Goal: Transaction & Acquisition: Purchase product/service

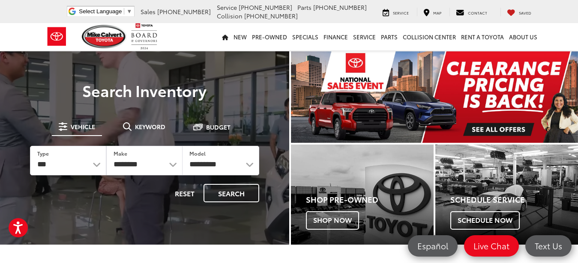
select select "******"
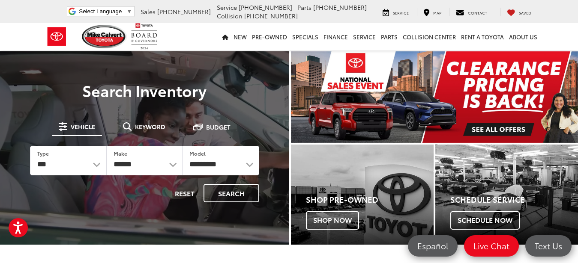
click option "******" at bounding box center [0, 0] width 0 height 0
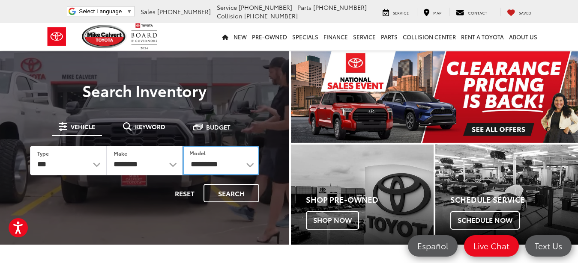
click at [182, 146] on select "**********" at bounding box center [220, 161] width 76 height 30
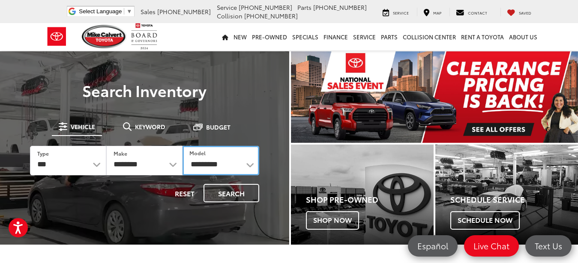
select select "*******"
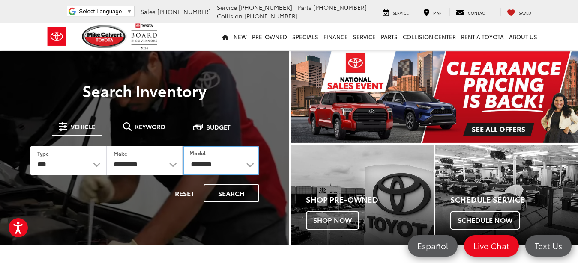
click option "*******" at bounding box center [0, 0] width 0 height 0
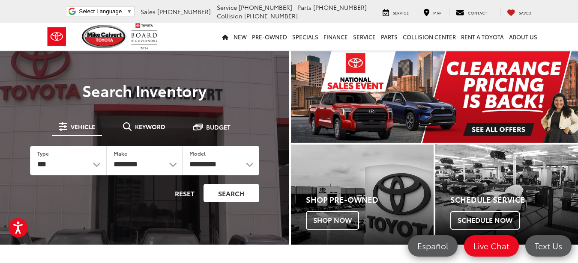
click at [235, 197] on button "Search" at bounding box center [231, 193] width 56 height 18
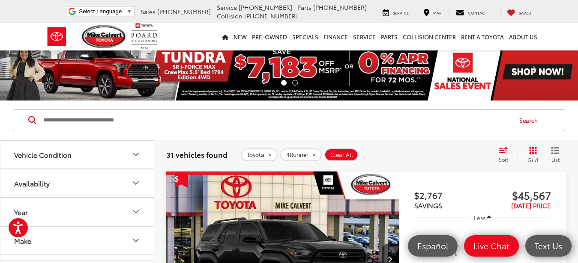
click at [135, 185] on icon "Availability" at bounding box center [136, 183] width 10 height 10
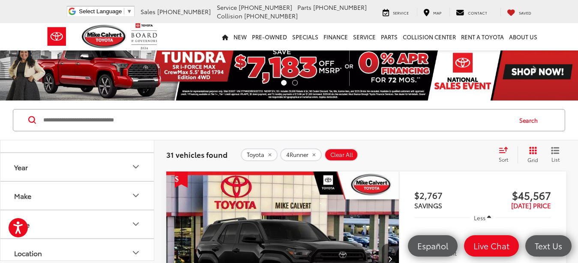
scroll to position [51, 0]
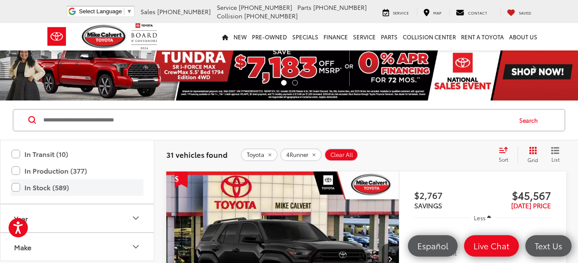
click at [15, 188] on label "In Stock (589)" at bounding box center [77, 187] width 131 height 15
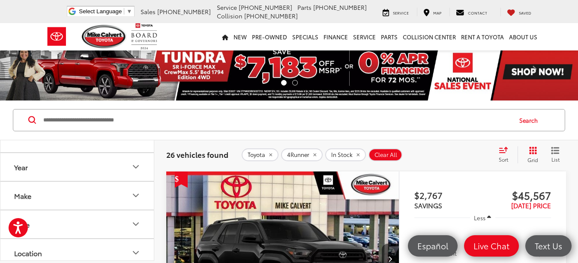
scroll to position [154, 0]
click at [140, 145] on icon "Make" at bounding box center [136, 144] width 10 height 10
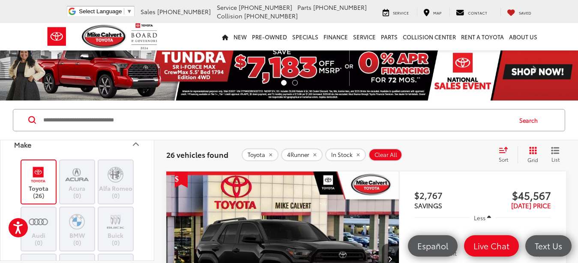
click at [44, 180] on img at bounding box center [39, 175] width 24 height 20
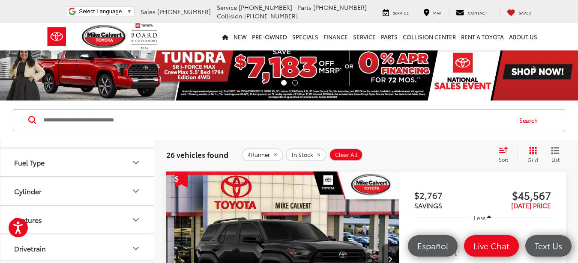
scroll to position [727, 0]
click at [138, 57] on icon "Body Style" at bounding box center [136, 52] width 10 height 10
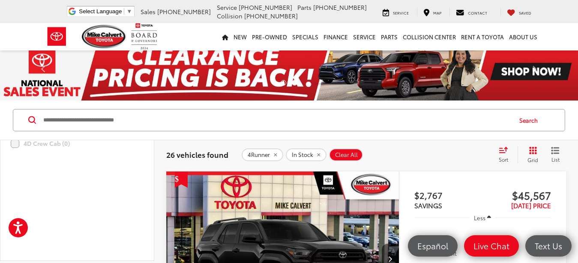
click at [19, 80] on label "4D Sport Utility (26)" at bounding box center [45, 73] width 69 height 14
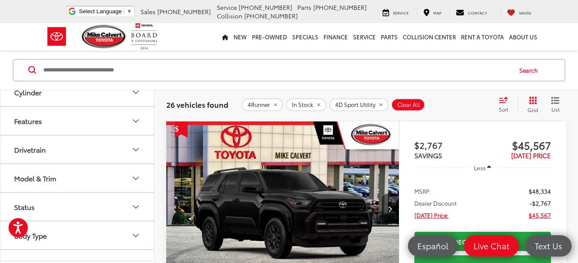
scroll to position [1083, 0]
click at [135, 12] on icon "Color" at bounding box center [136, 7] width 10 height 10
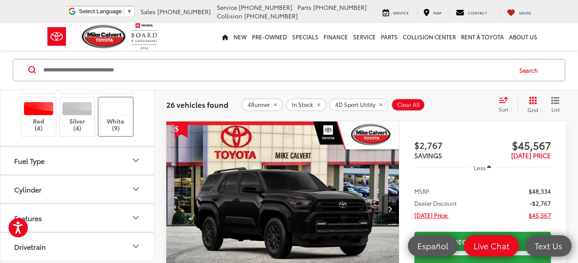
click at [118, 132] on label "White (9)" at bounding box center [115, 117] width 35 height 30
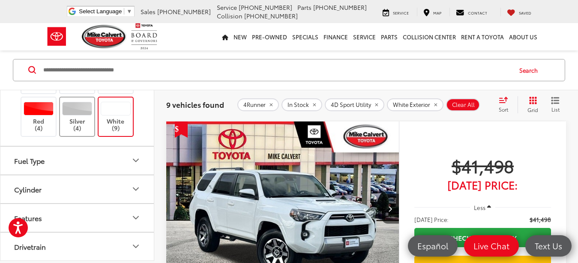
click at [80, 116] on div at bounding box center [77, 109] width 30 height 14
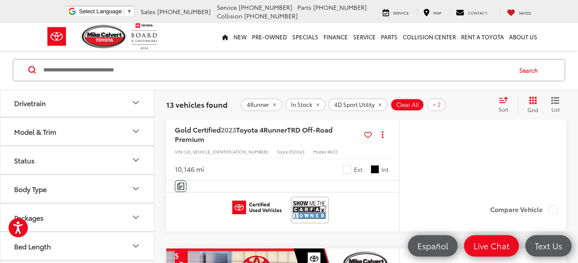
scroll to position [1237, 0]
click at [141, 146] on button "Model & Trim" at bounding box center [77, 132] width 154 height 28
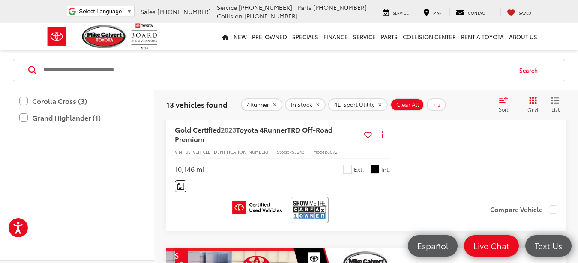
scroll to position [2548, 0]
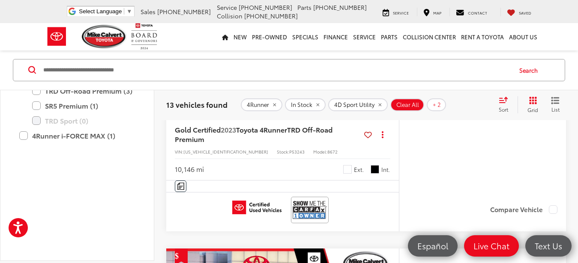
click at [37, 69] on label "Limited (3)" at bounding box center [83, 61] width 103 height 15
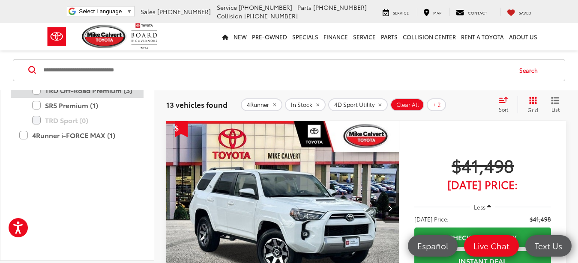
scroll to position [50, 0]
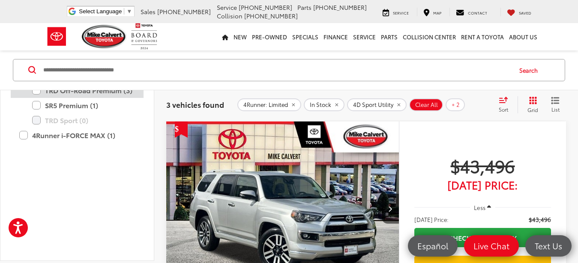
click at [39, 98] on label "TRD Off-Road Premium (3)" at bounding box center [83, 90] width 103 height 15
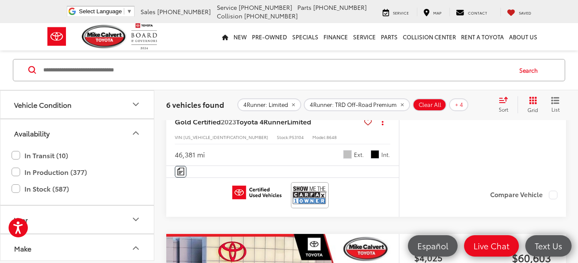
click at [133, 104] on icon "Vehicle Condition" at bounding box center [135, 105] width 5 height 3
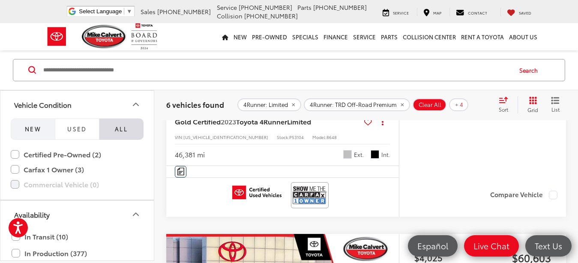
click at [27, 131] on span "NEW" at bounding box center [33, 129] width 16 height 8
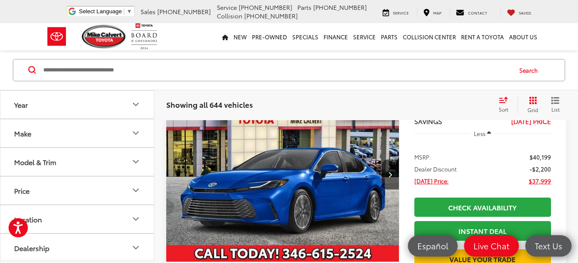
scroll to position [87, 0]
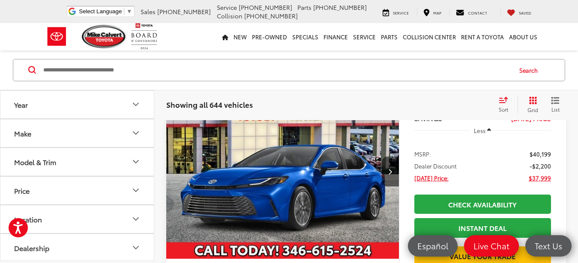
click at [137, 162] on icon "Model & Trim" at bounding box center [135, 162] width 5 height 3
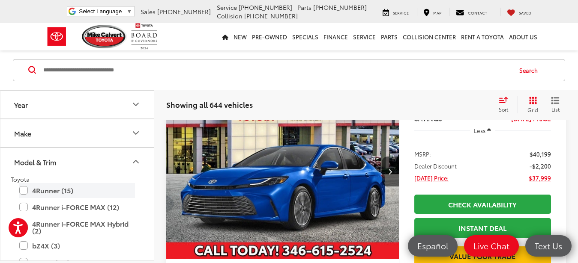
click at [23, 189] on label "4Runner (15)" at bounding box center [77, 190] width 116 height 15
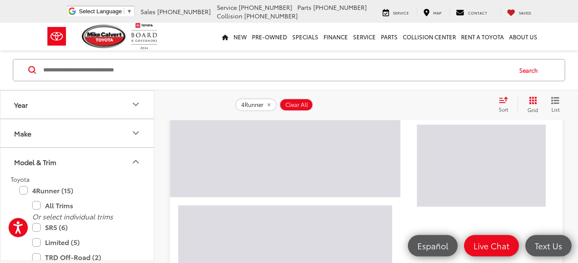
scroll to position [181, 0]
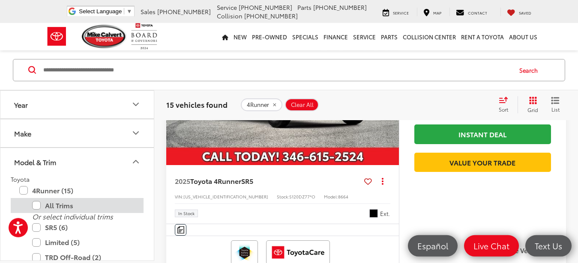
click at [36, 205] on label "All Trims" at bounding box center [83, 205] width 103 height 15
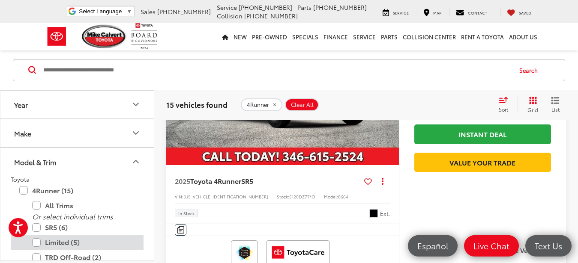
click at [38, 245] on label "Limited (5)" at bounding box center [83, 243] width 103 height 15
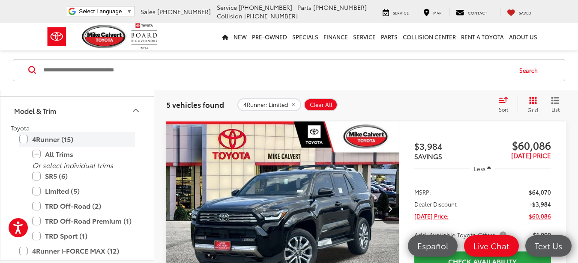
scroll to position [103, 0]
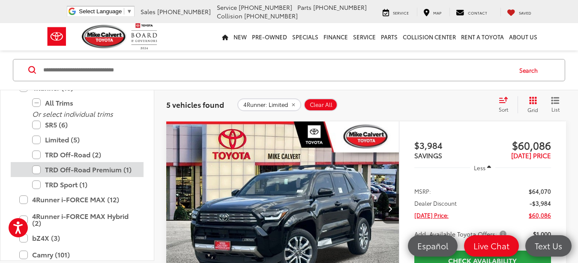
click at [39, 168] on label "TRD Off-Road Premium (1)" at bounding box center [83, 170] width 103 height 15
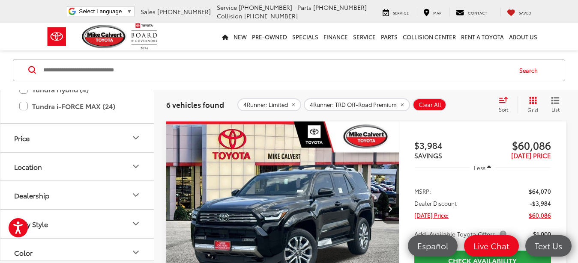
scroll to position [721, 0]
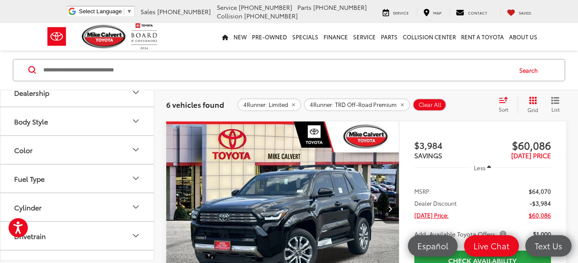
click at [134, 149] on icon "Color" at bounding box center [135, 150] width 5 height 3
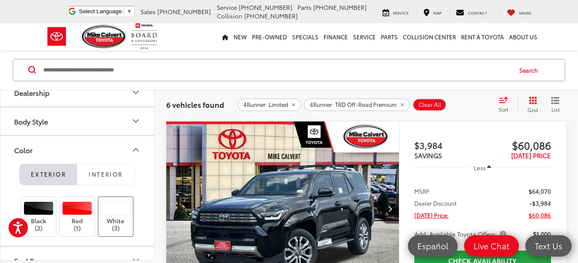
click at [118, 212] on div at bounding box center [116, 209] width 30 height 14
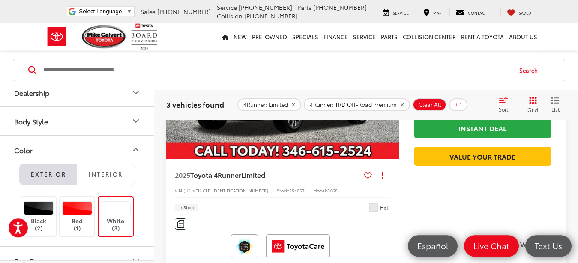
scroll to position [531, 0]
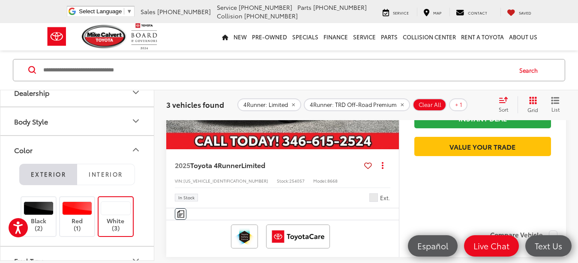
click at [310, 143] on img "2025 Toyota 4Runner Limited 0" at bounding box center [283, 62] width 234 height 175
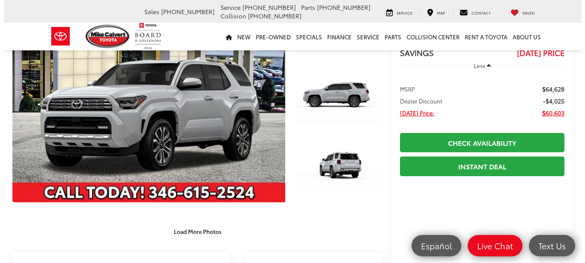
scroll to position [87, 0]
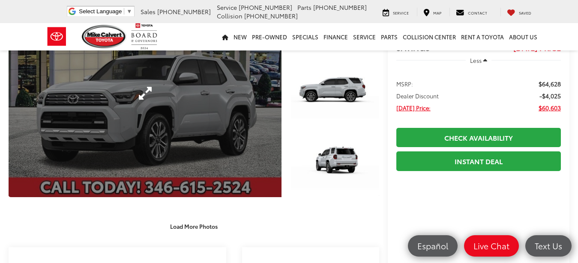
click at [224, 134] on link "Expand Photo 0" at bounding box center [145, 94] width 273 height 208
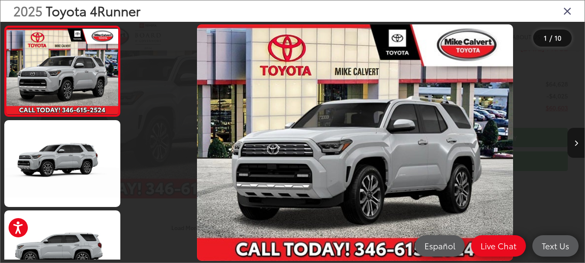
click at [577, 142] on button "Next image" at bounding box center [575, 143] width 17 height 30
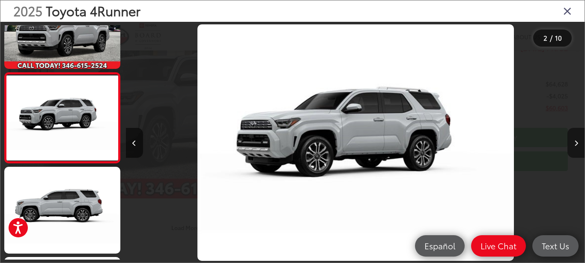
scroll to position [44, 0]
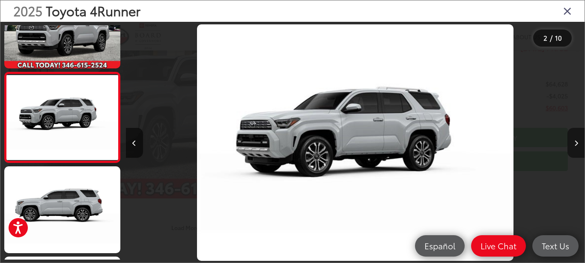
click at [577, 142] on button "Next image" at bounding box center [575, 143] width 17 height 30
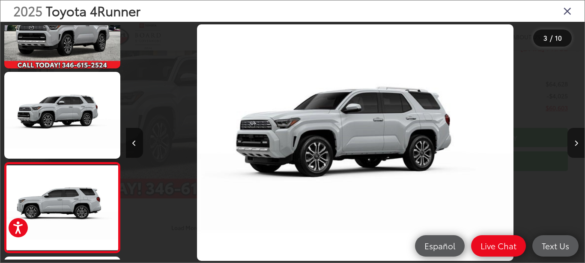
scroll to position [0, 910]
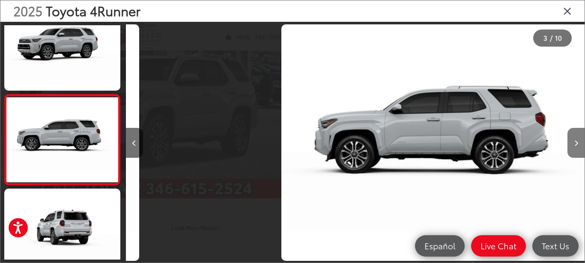
click at [577, 142] on button "Next image" at bounding box center [575, 143] width 17 height 30
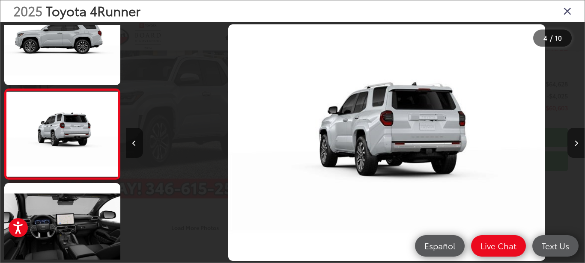
scroll to position [221, 0]
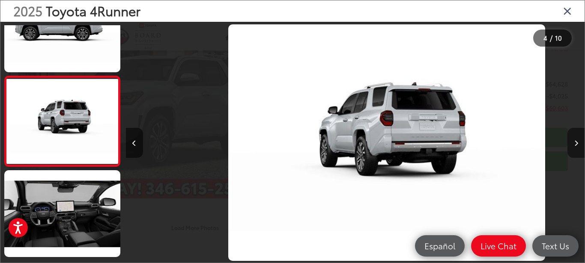
click at [577, 142] on button "Next image" at bounding box center [575, 143] width 17 height 30
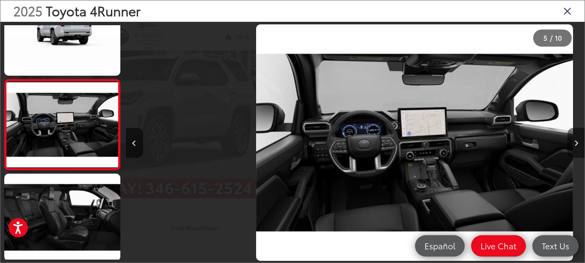
scroll to position [0, 0]
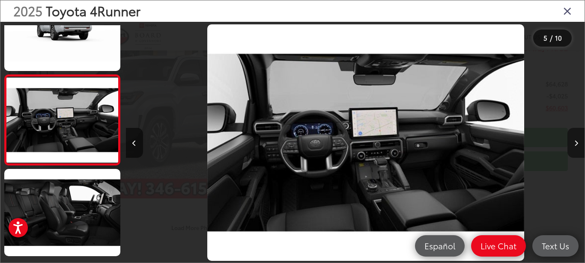
click at [577, 142] on button "Next image" at bounding box center [575, 143] width 17 height 30
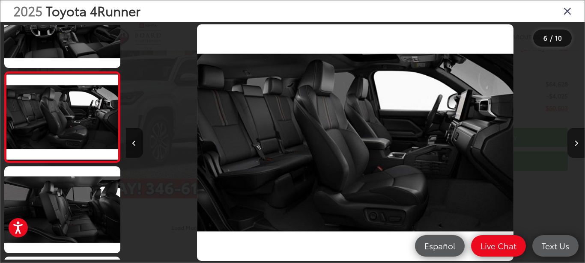
click at [577, 142] on button "Next image" at bounding box center [575, 143] width 17 height 30
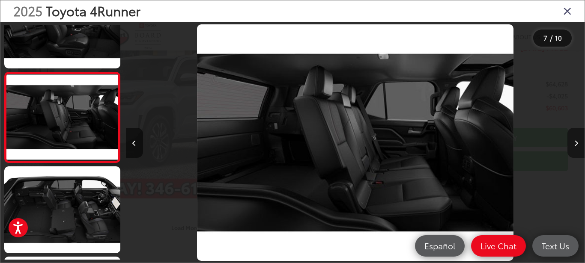
click at [577, 142] on button "Next image" at bounding box center [575, 143] width 17 height 30
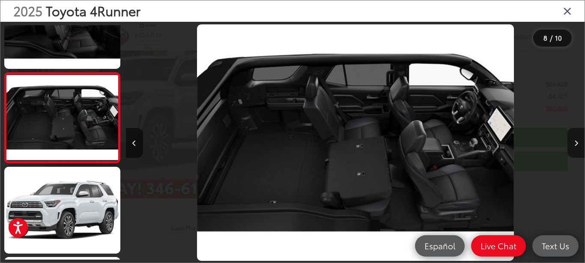
click at [577, 142] on button "Next image" at bounding box center [575, 143] width 17 height 30
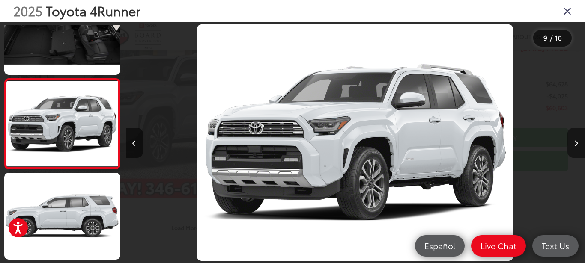
click at [577, 142] on button "Next image" at bounding box center [575, 143] width 17 height 30
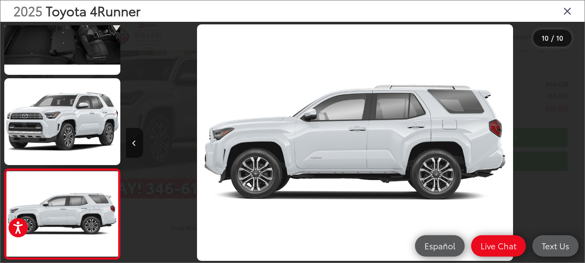
click at [577, 142] on div at bounding box center [527, 143] width 115 height 242
click at [570, 11] on icon "Close gallery" at bounding box center [567, 10] width 9 height 11
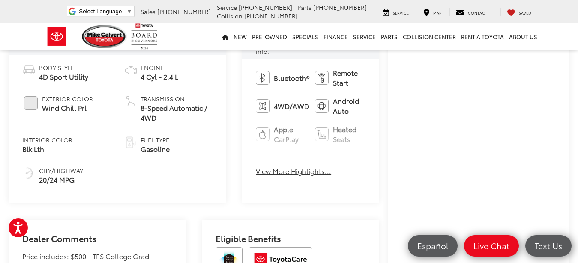
click at [265, 167] on button "View More Highlights..." at bounding box center [293, 172] width 75 height 10
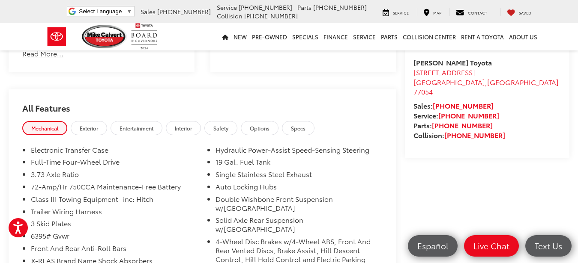
click at [192, 125] on span "Interior" at bounding box center [183, 128] width 17 height 7
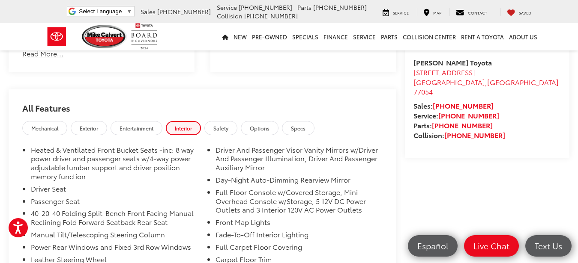
click at [266, 125] on span "Options" at bounding box center [260, 128] width 20 height 7
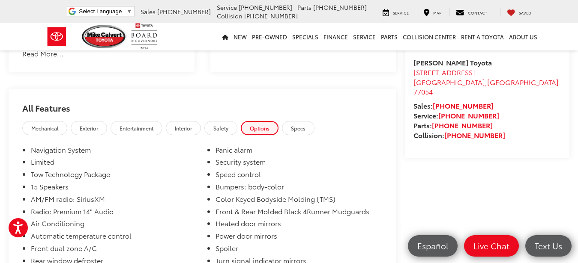
click at [237, 121] on link "Safety" at bounding box center [220, 128] width 33 height 14
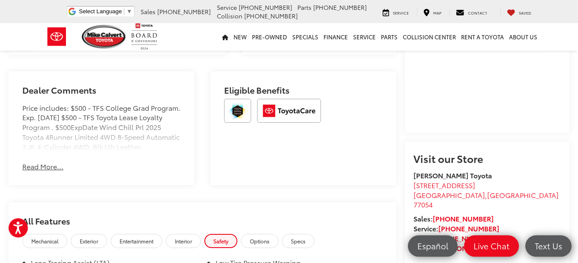
scroll to position [742, 0]
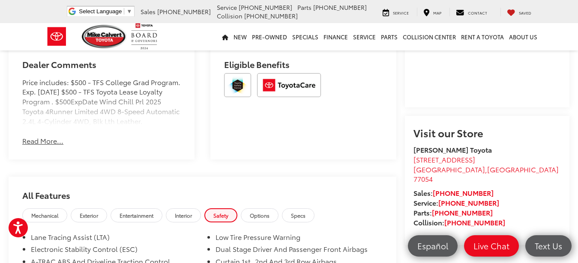
click at [41, 136] on button "Read More..." at bounding box center [42, 141] width 41 height 10
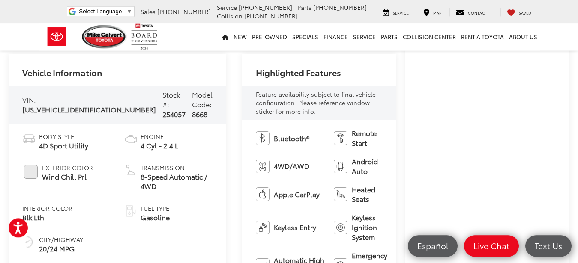
scroll to position [262, 0]
